Goal: Transaction & Acquisition: Subscribe to service/newsletter

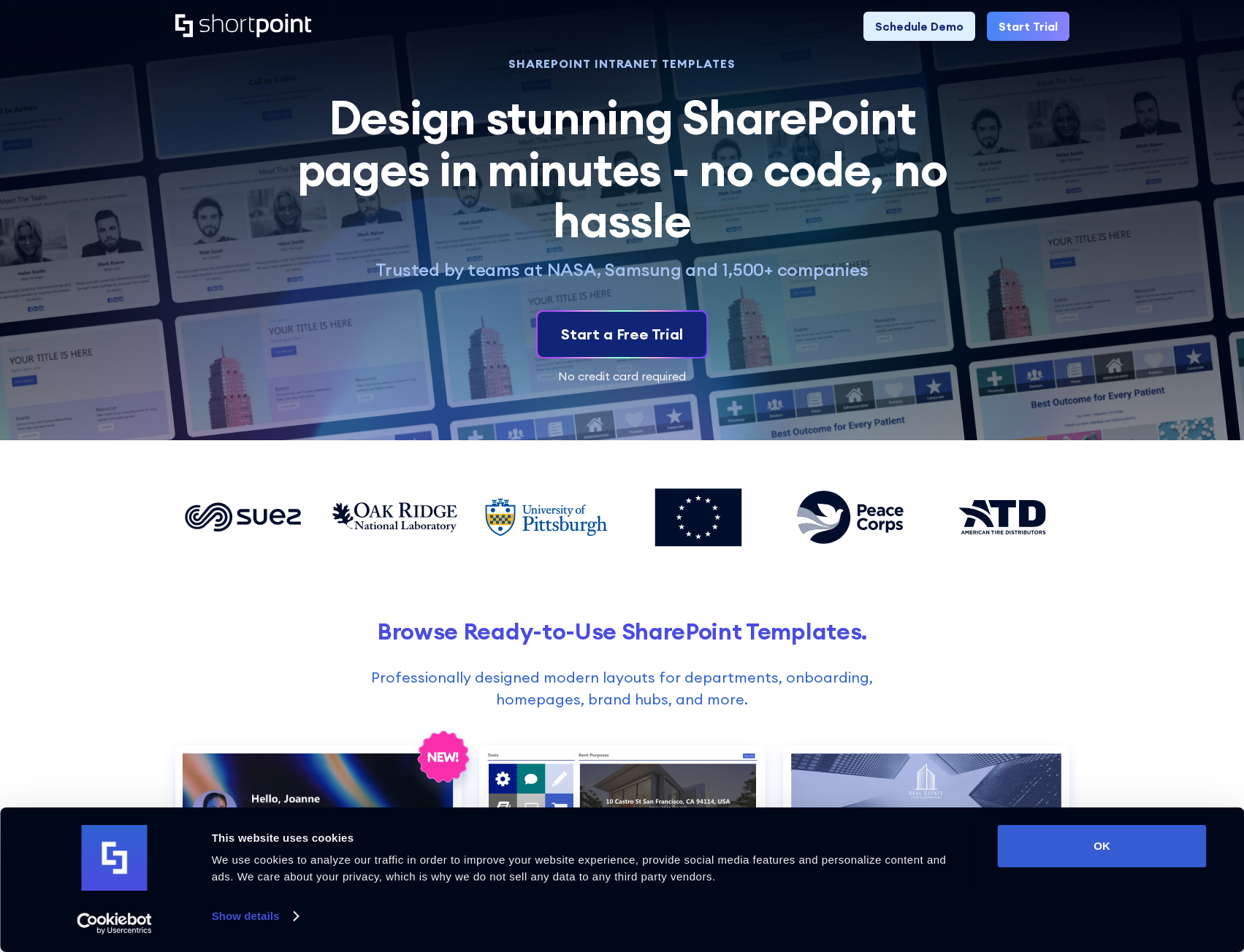
click at [624, 338] on div "Start a Free Trial" at bounding box center [622, 334] width 122 height 22
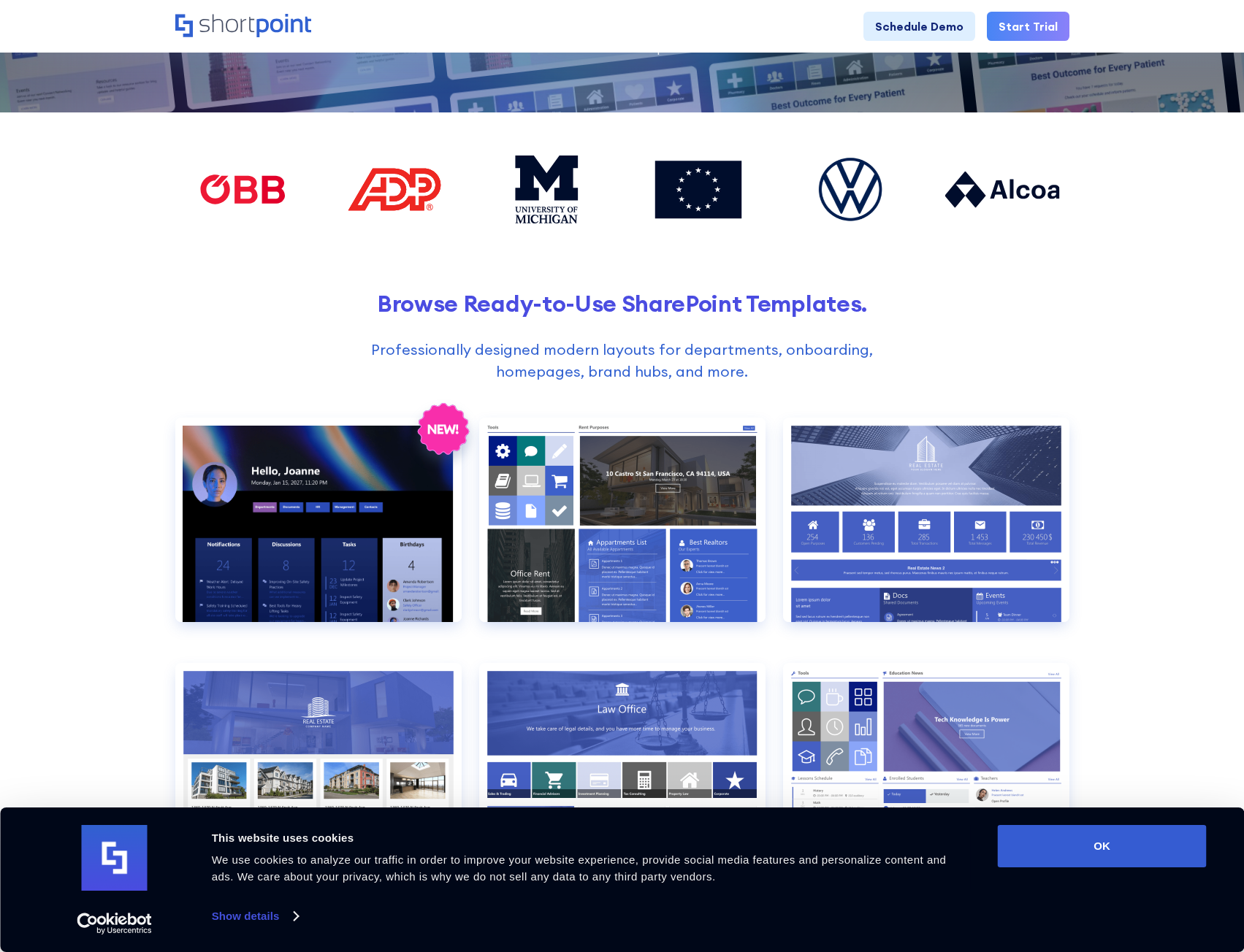
scroll to position [365, 0]
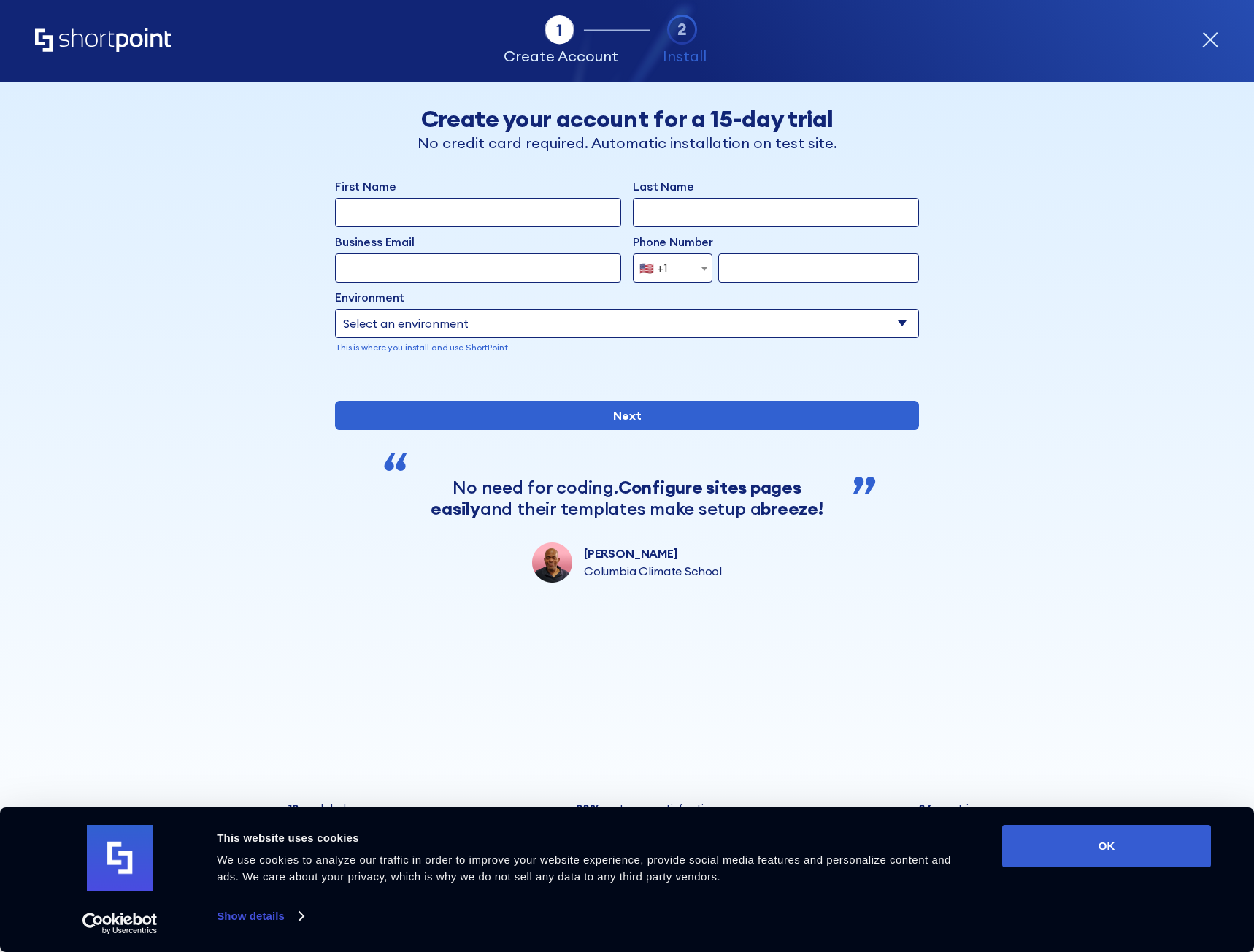
click at [652, 318] on select "Select an environment Microsoft 365 SharePoint Online SharePoint 2019 (On-Premi…" at bounding box center [627, 323] width 584 height 29
select select "Microsoft 365"
click at [335, 308] on select "Select an environment Microsoft 365 SharePoint Online SharePoint 2019 (On-Premi…" at bounding box center [627, 323] width 584 height 29
click at [288, 356] on div "Back Back Create your account for a 15-day trial No credit card required. Autom…" at bounding box center [627, 332] width 893 height 501
click at [664, 36] on div "Install" at bounding box center [684, 40] width 52 height 52
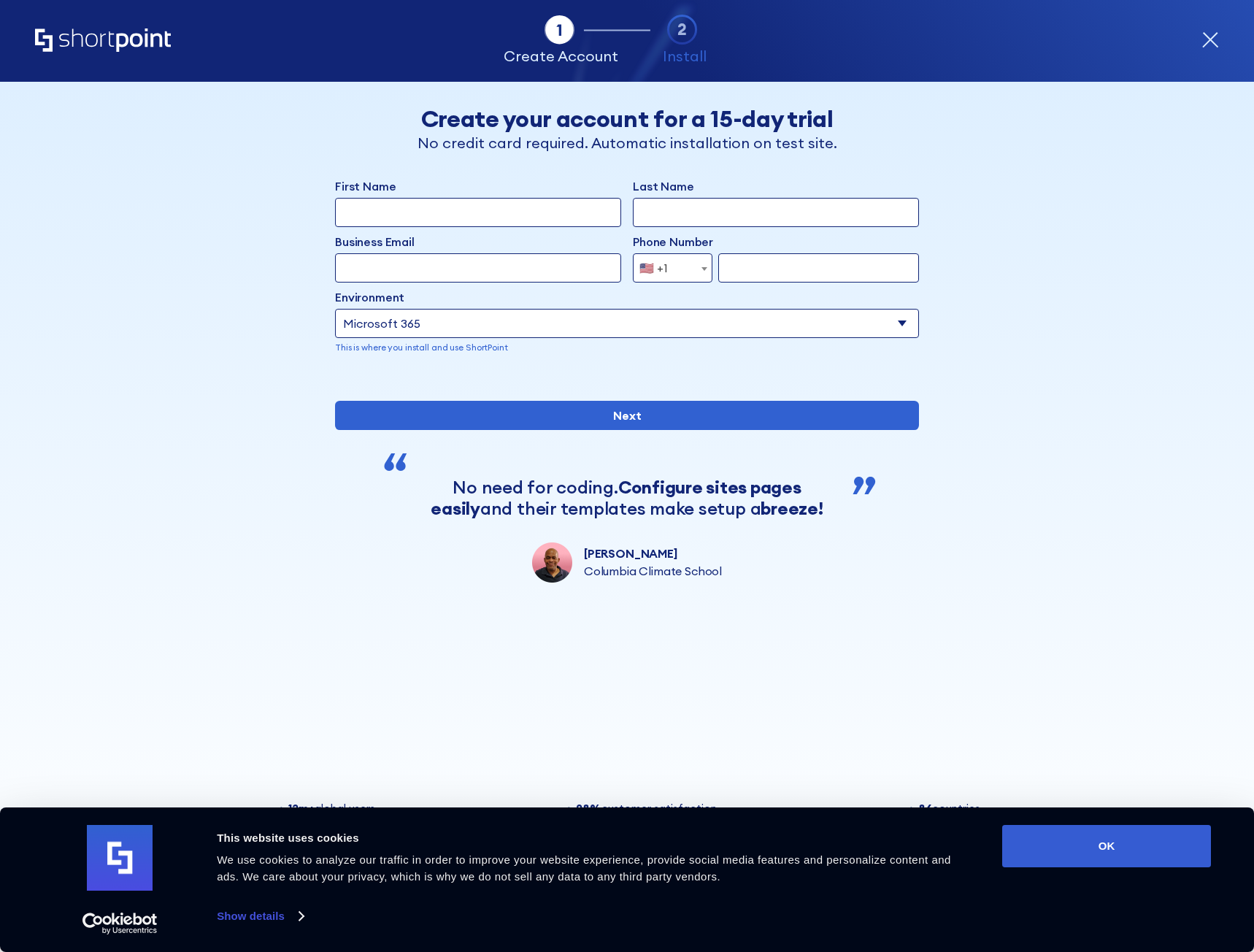
click at [676, 36] on icon "form" at bounding box center [683, 30] width 31 height 31
click at [1210, 28] on div "Tab 1 Tab 2 Tab 2 ShortPoint eases the setup and orchestration of Intranets and…" at bounding box center [627, 41] width 1184 height 82
click at [1211, 50] on div "form" at bounding box center [1211, 41] width 18 height 19
